Goal: Information Seeking & Learning: Understand process/instructions

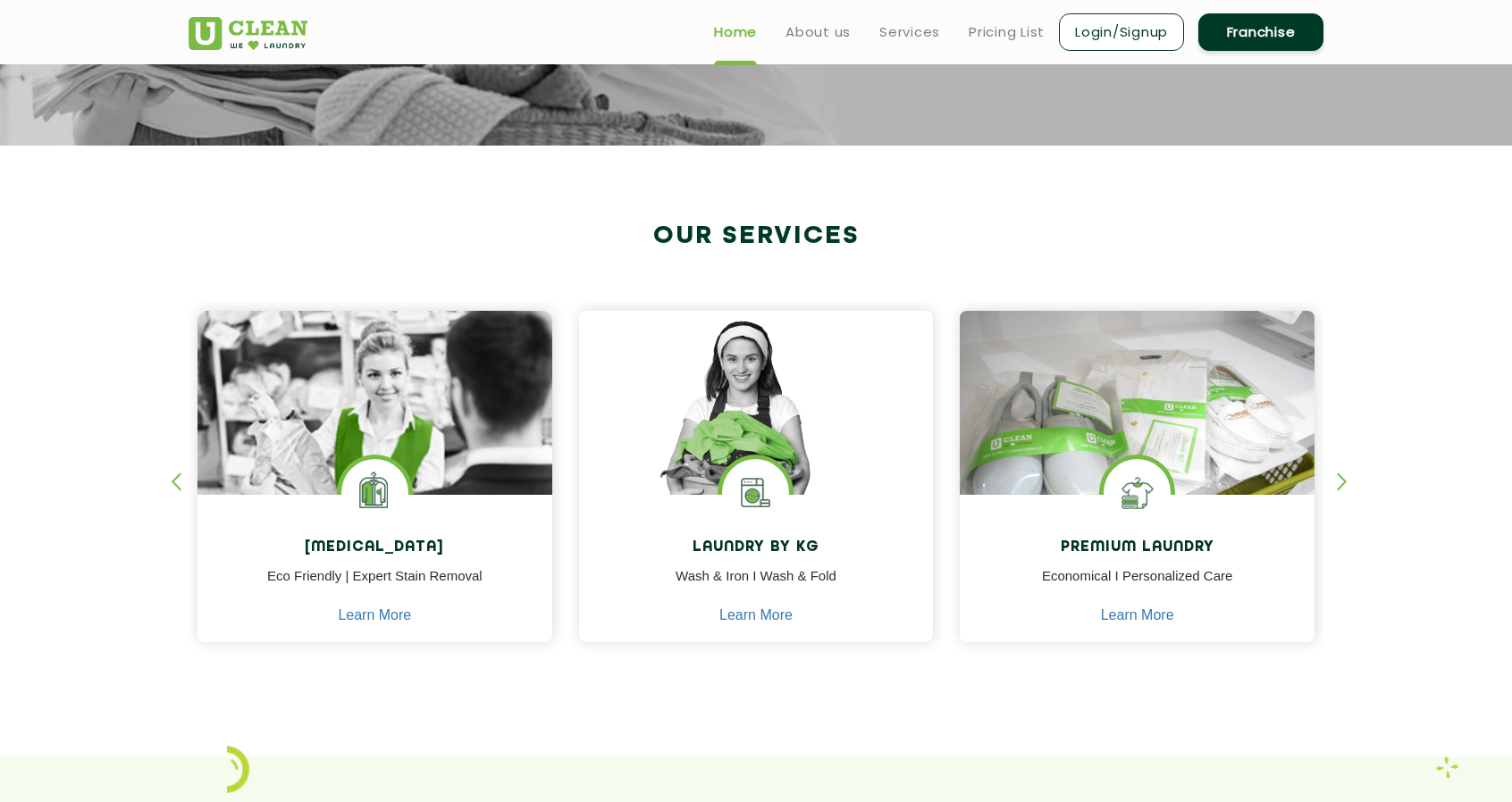
scroll to position [543, 0]
click at [1344, 485] on div "button" at bounding box center [1350, 498] width 27 height 49
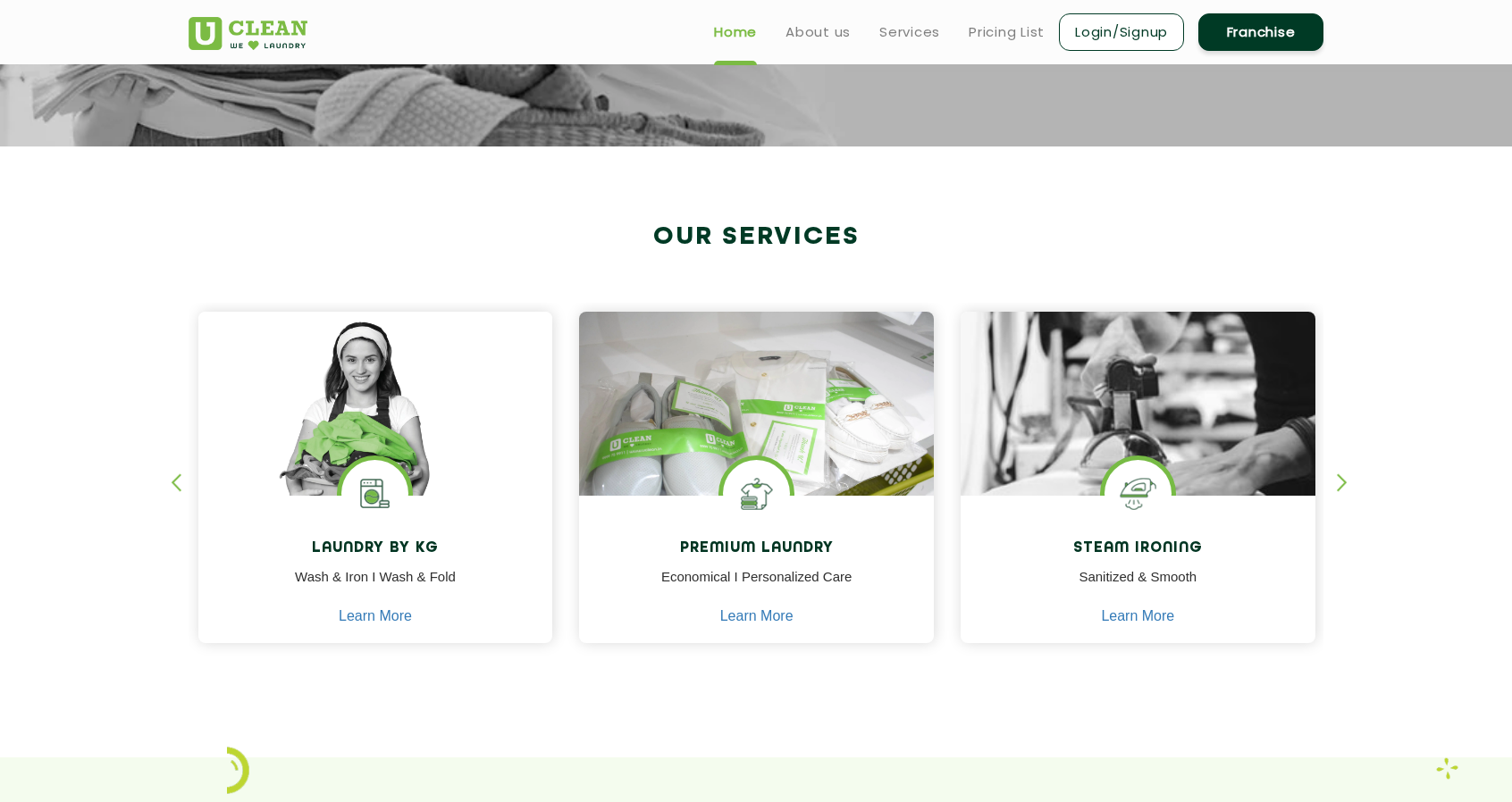
click at [1344, 485] on div "button" at bounding box center [1350, 498] width 27 height 49
click at [1010, 27] on link "Pricing List" at bounding box center [1006, 32] width 76 height 22
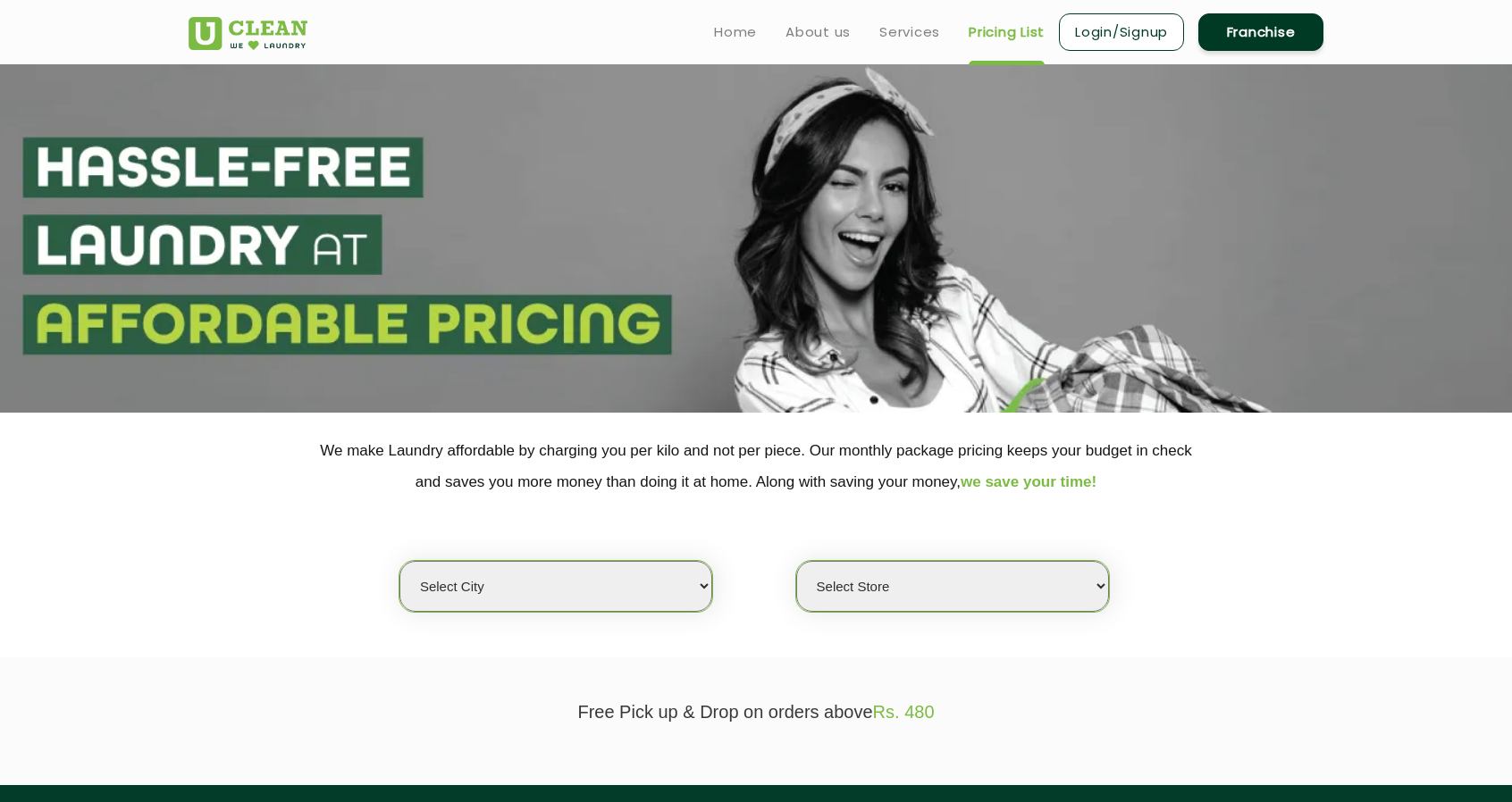
click at [683, 582] on select "Select city [GEOGRAPHIC_DATA] [GEOGRAPHIC_DATA] [GEOGRAPHIC_DATA] [GEOGRAPHIC_D…" at bounding box center [556, 587] width 313 height 51
select select "76"
click at [400, 561] on select "Select city [GEOGRAPHIC_DATA] [GEOGRAPHIC_DATA] [GEOGRAPHIC_DATA] [GEOGRAPHIC_D…" at bounding box center [556, 587] width 313 height 51
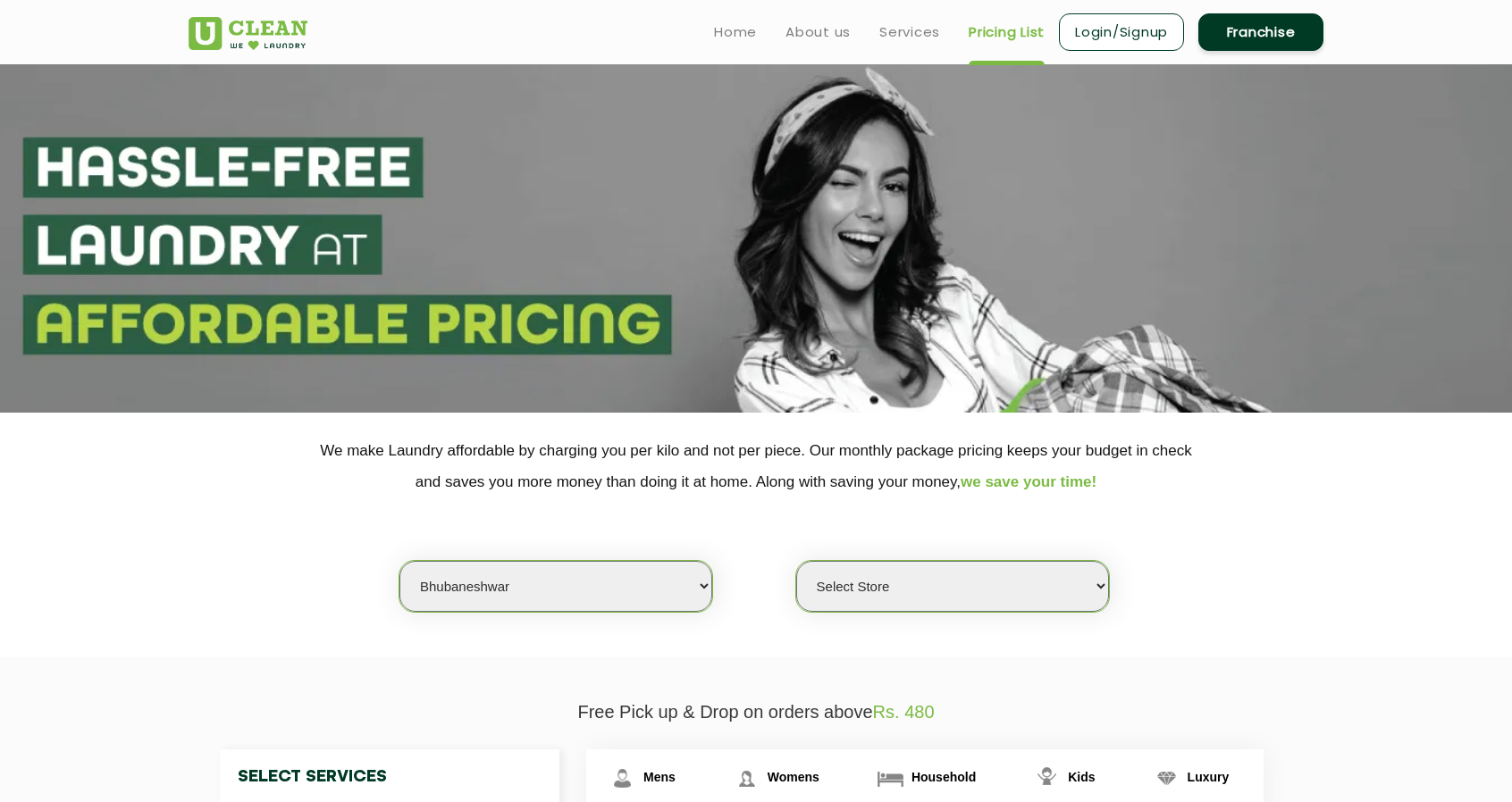
click at [871, 593] on select "Select Store UClean Patia [GEOGRAPHIC_DATA] UClean Z1 Apartment [GEOGRAPHIC_DAT…" at bounding box center [953, 587] width 313 height 51
select select "237"
click at [796, 561] on select "Select Store UClean Patia [GEOGRAPHIC_DATA] UClean Z1 Apartment [GEOGRAPHIC_DAT…" at bounding box center [953, 587] width 313 height 51
